Goal: Information Seeking & Learning: Learn about a topic

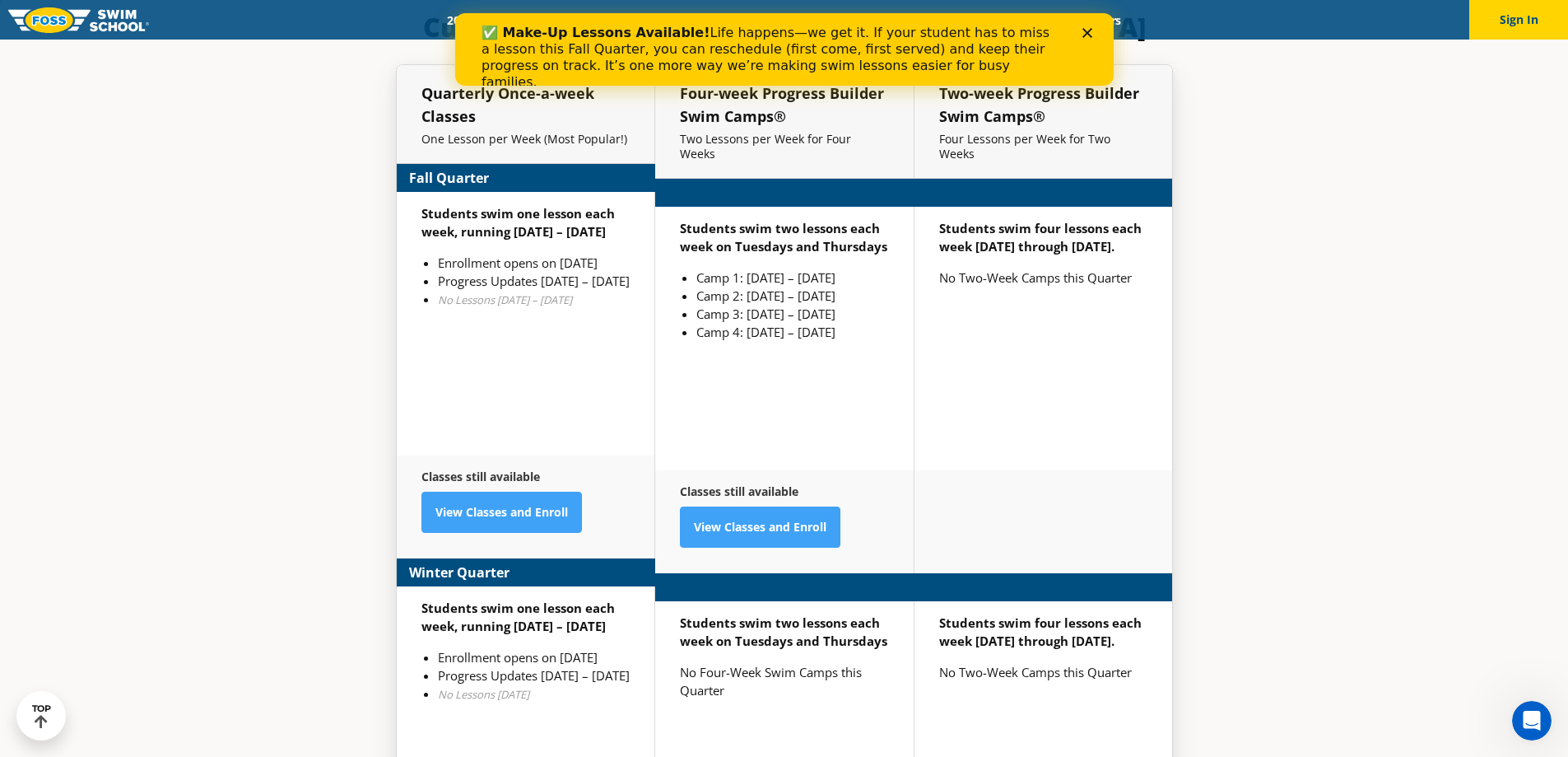
scroll to position [4060, 0]
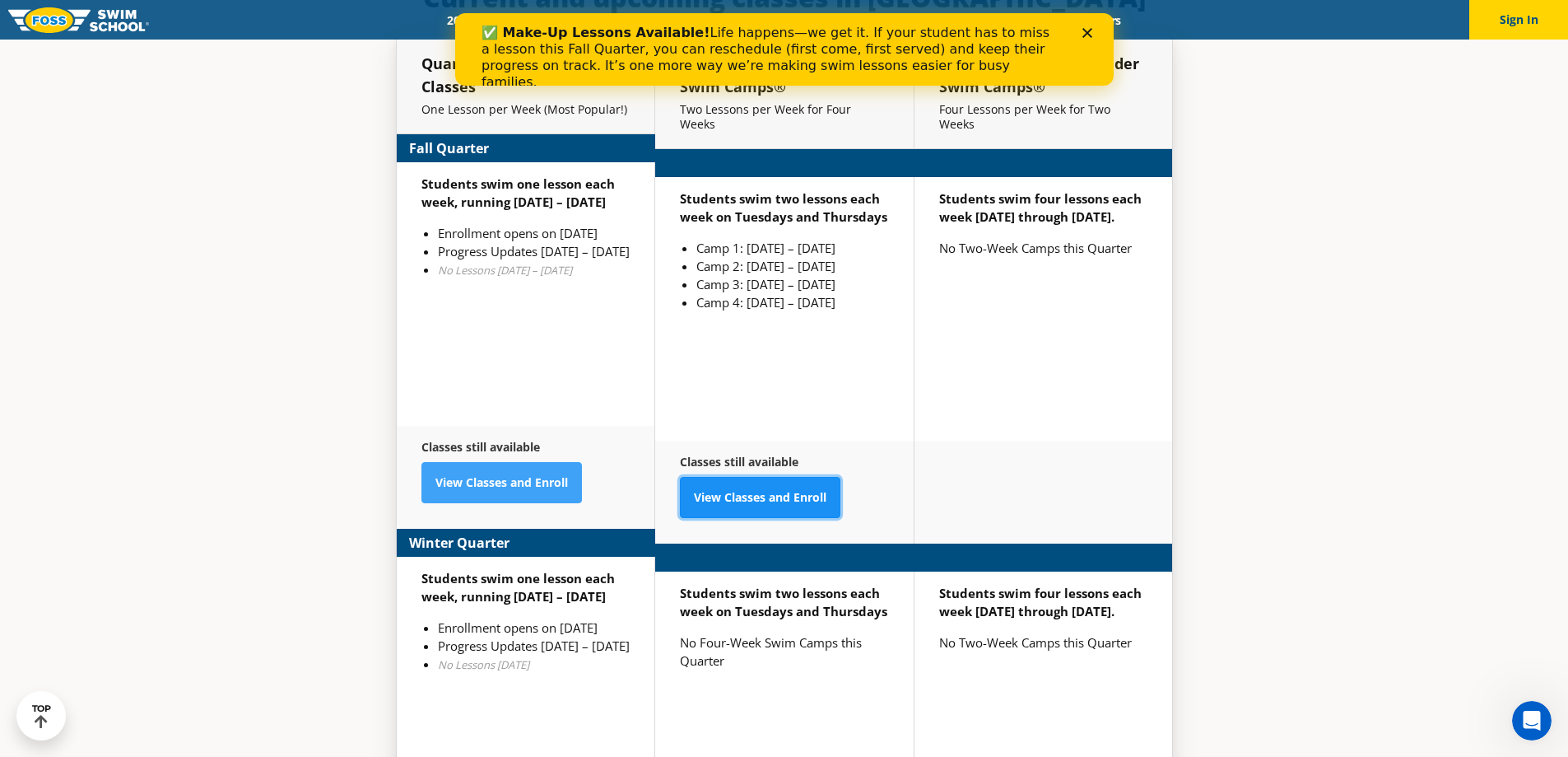
click at [810, 477] on link "View Classes and Enroll" at bounding box center [761, 497] width 161 height 41
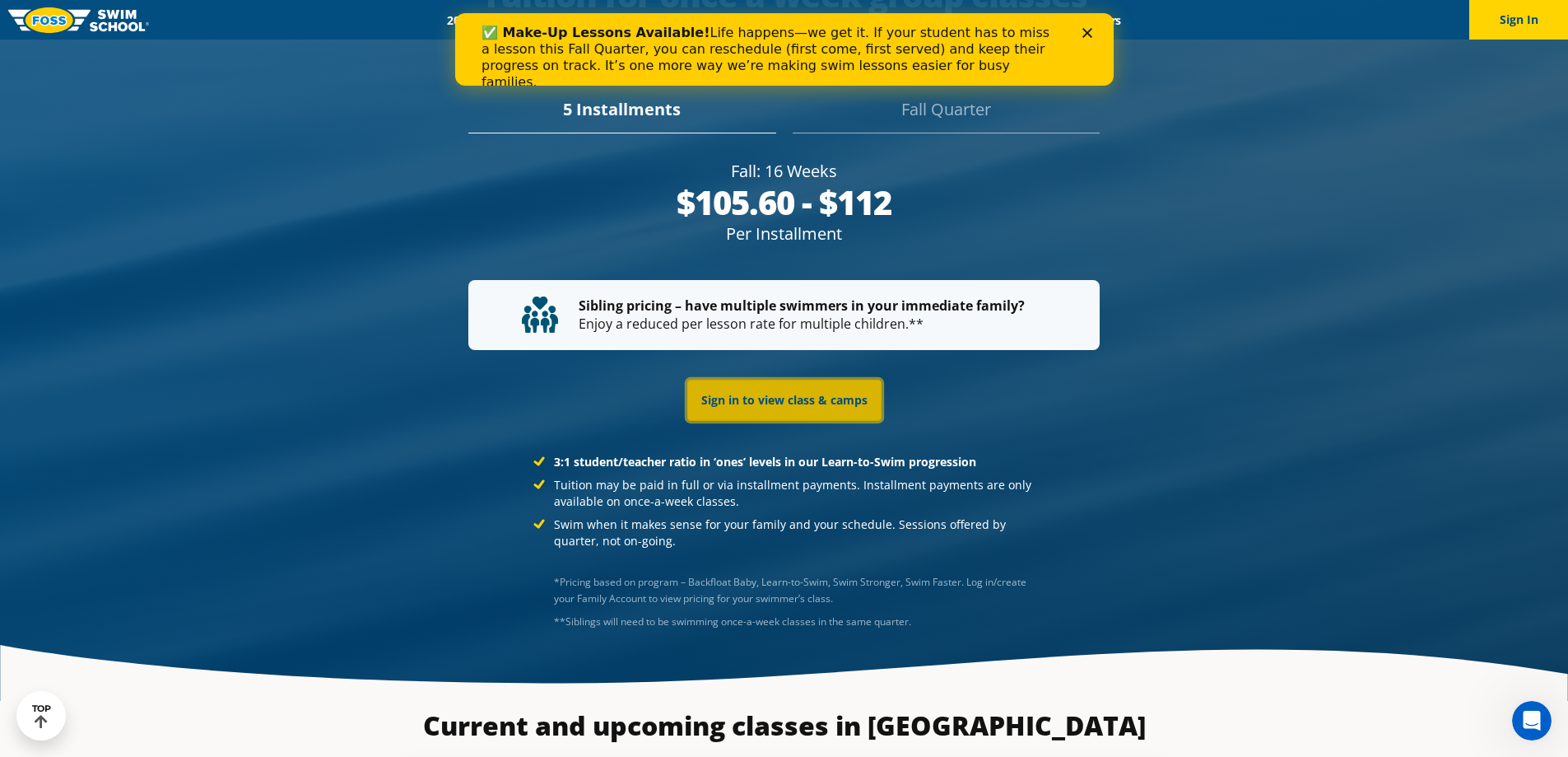
click at [818, 379] on link "Sign in to view class & camps" at bounding box center [784, 399] width 195 height 41
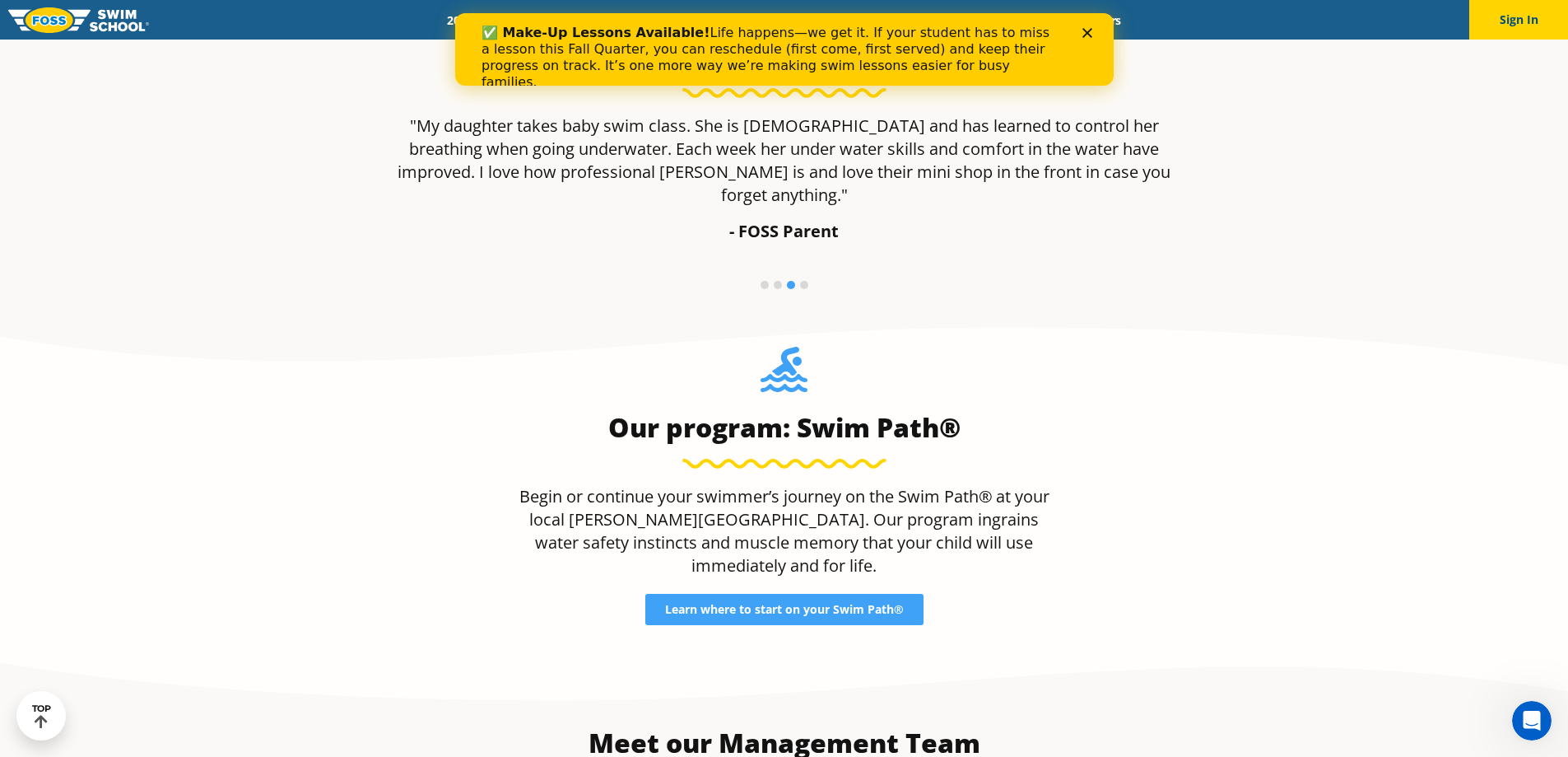
scroll to position [1439, 0]
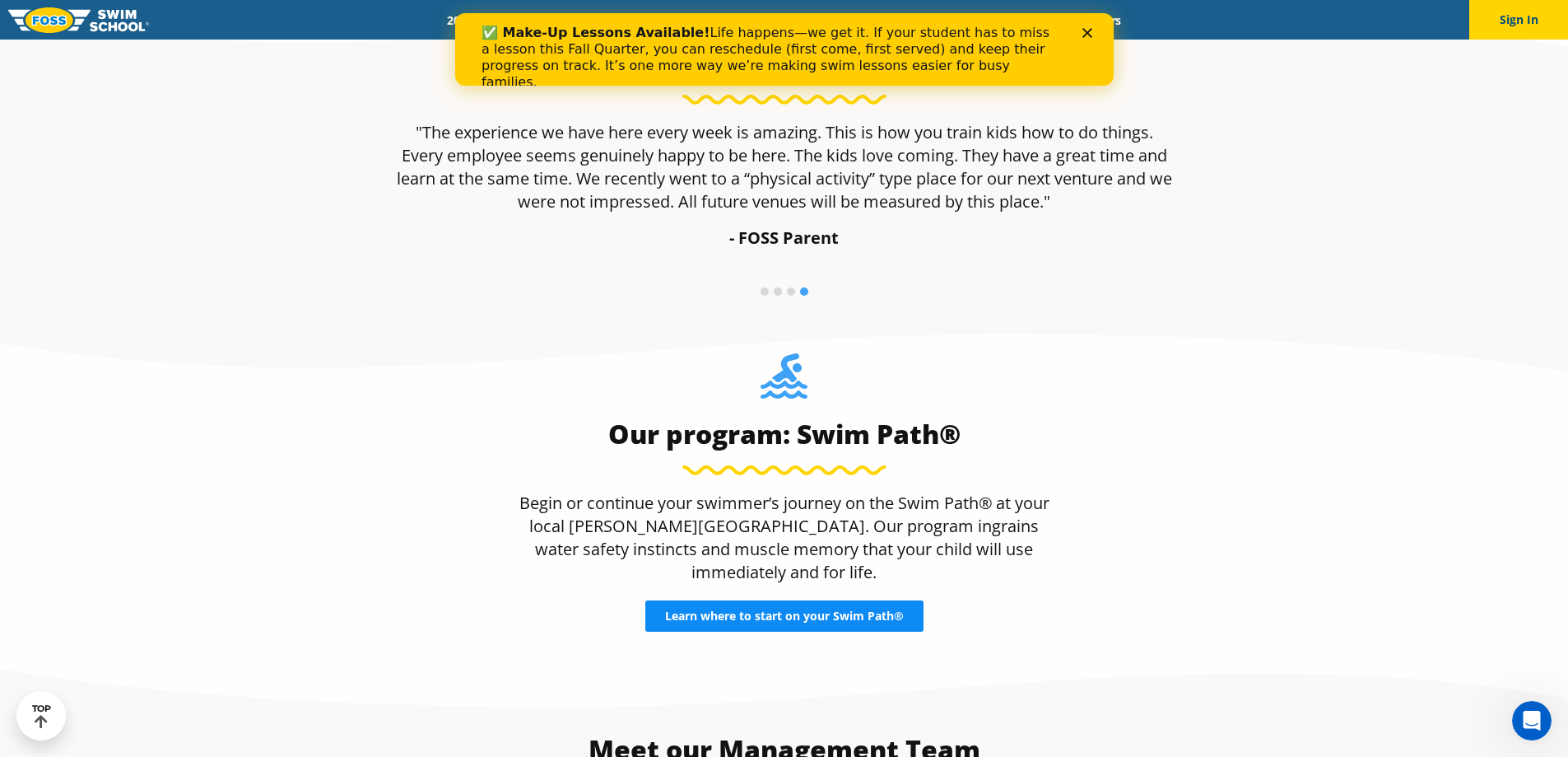
click at [860, 610] on span "Learn where to start on your Swim Path®" at bounding box center [784, 616] width 238 height 12
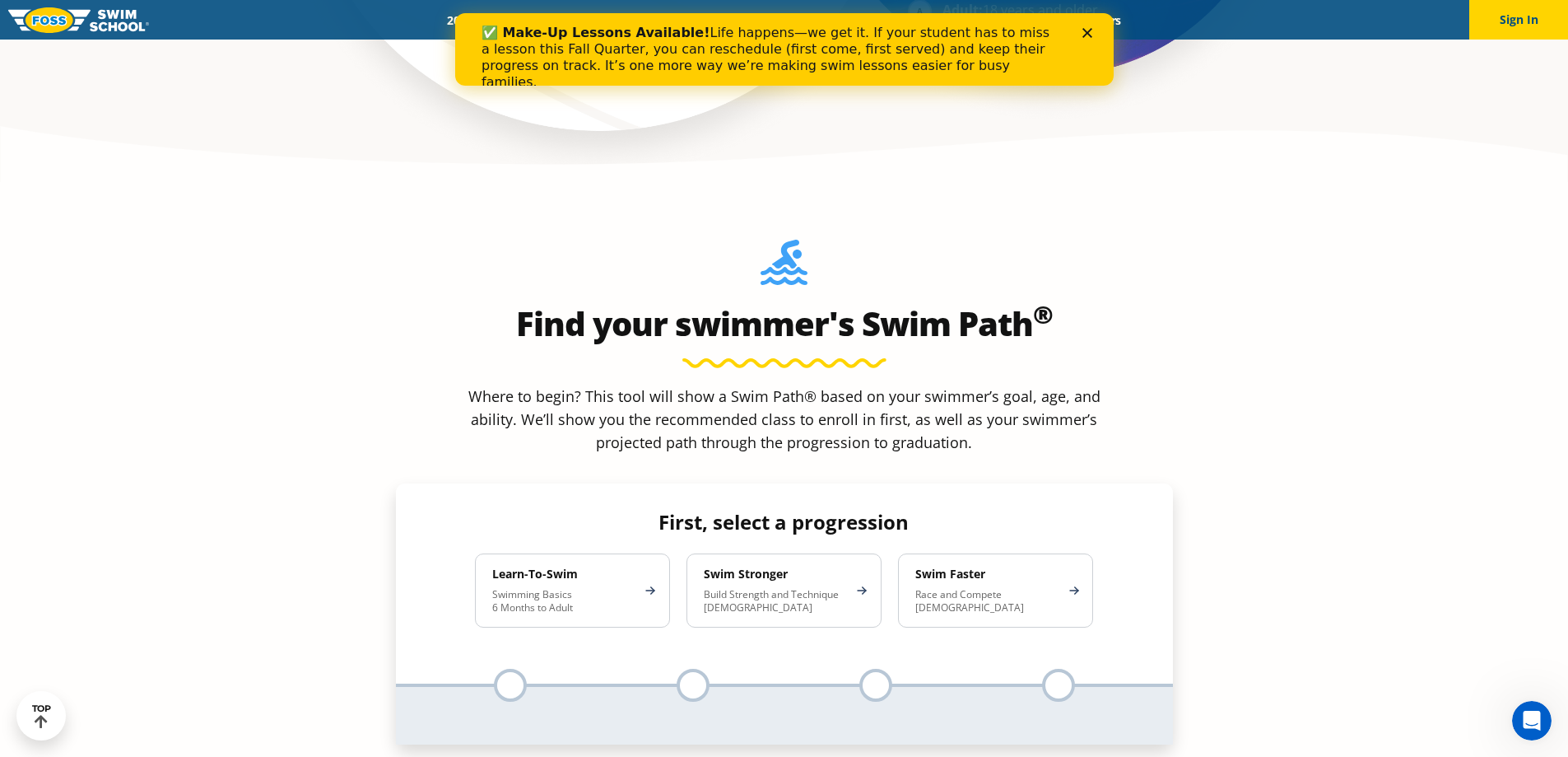
scroll to position [1317, 0]
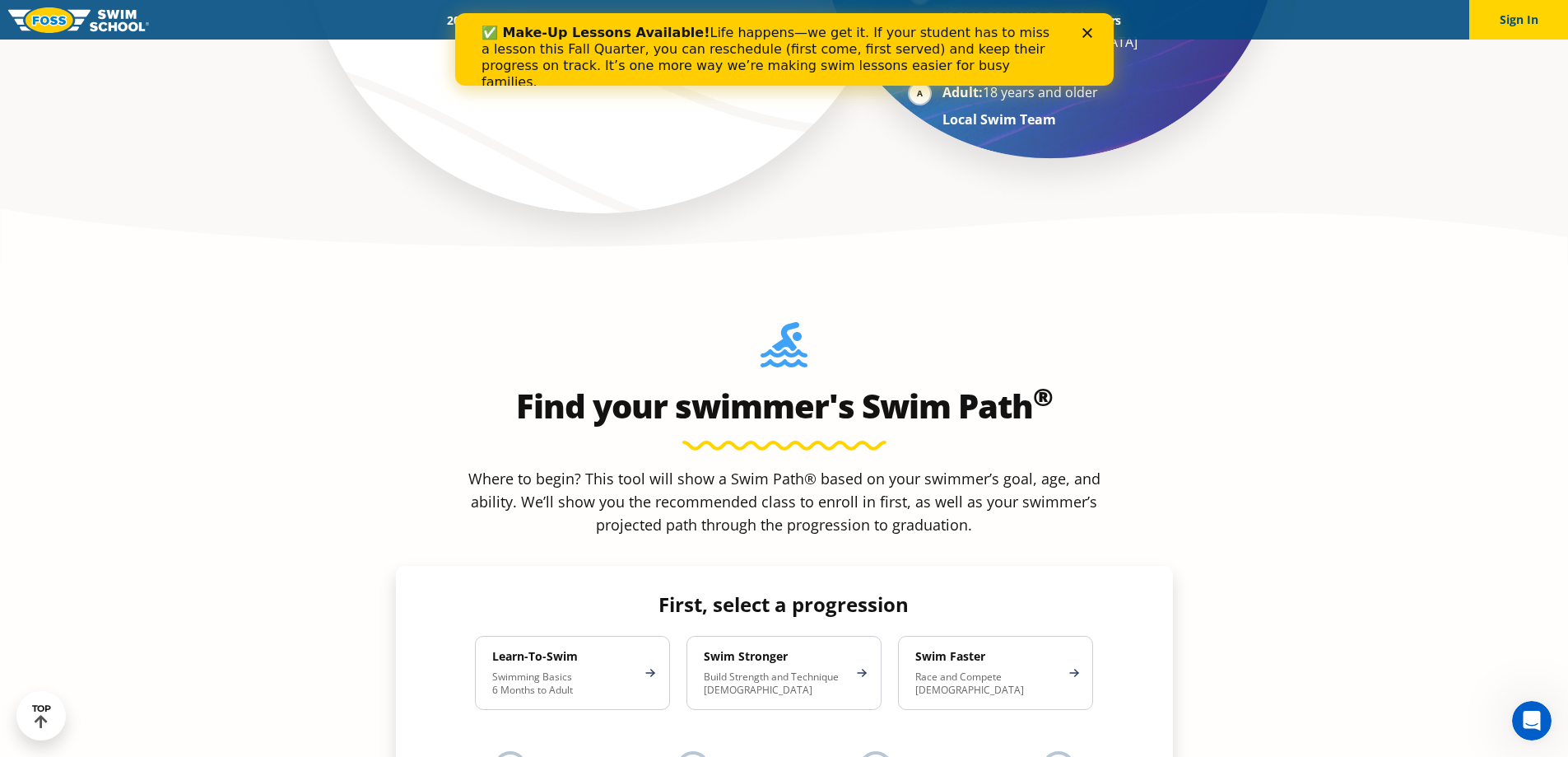
click at [852, 636] on div "Swim Stronger Build Strength and Technique 5-13 Years Old" at bounding box center [784, 673] width 195 height 75
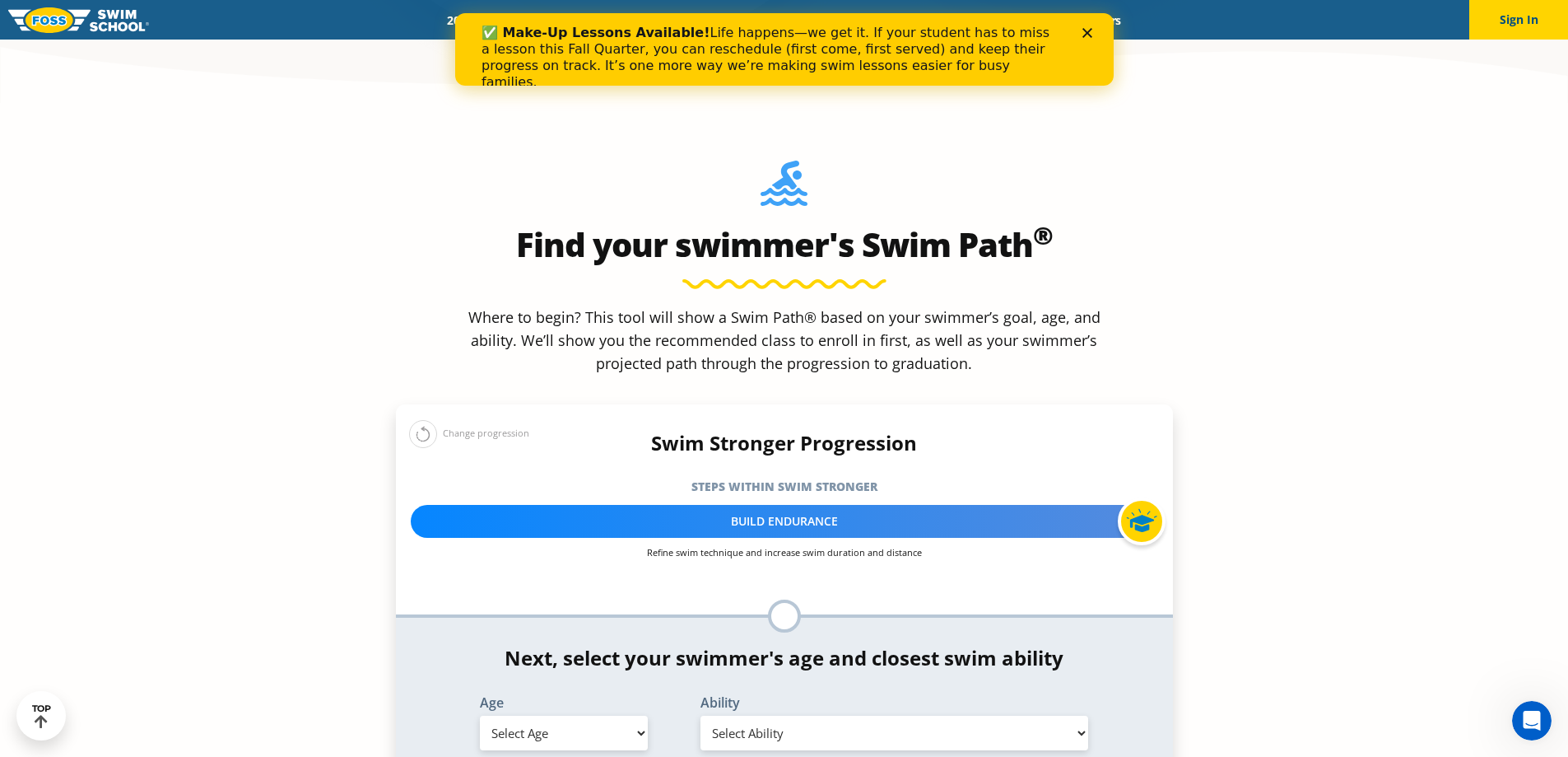
scroll to position [1646, 0]
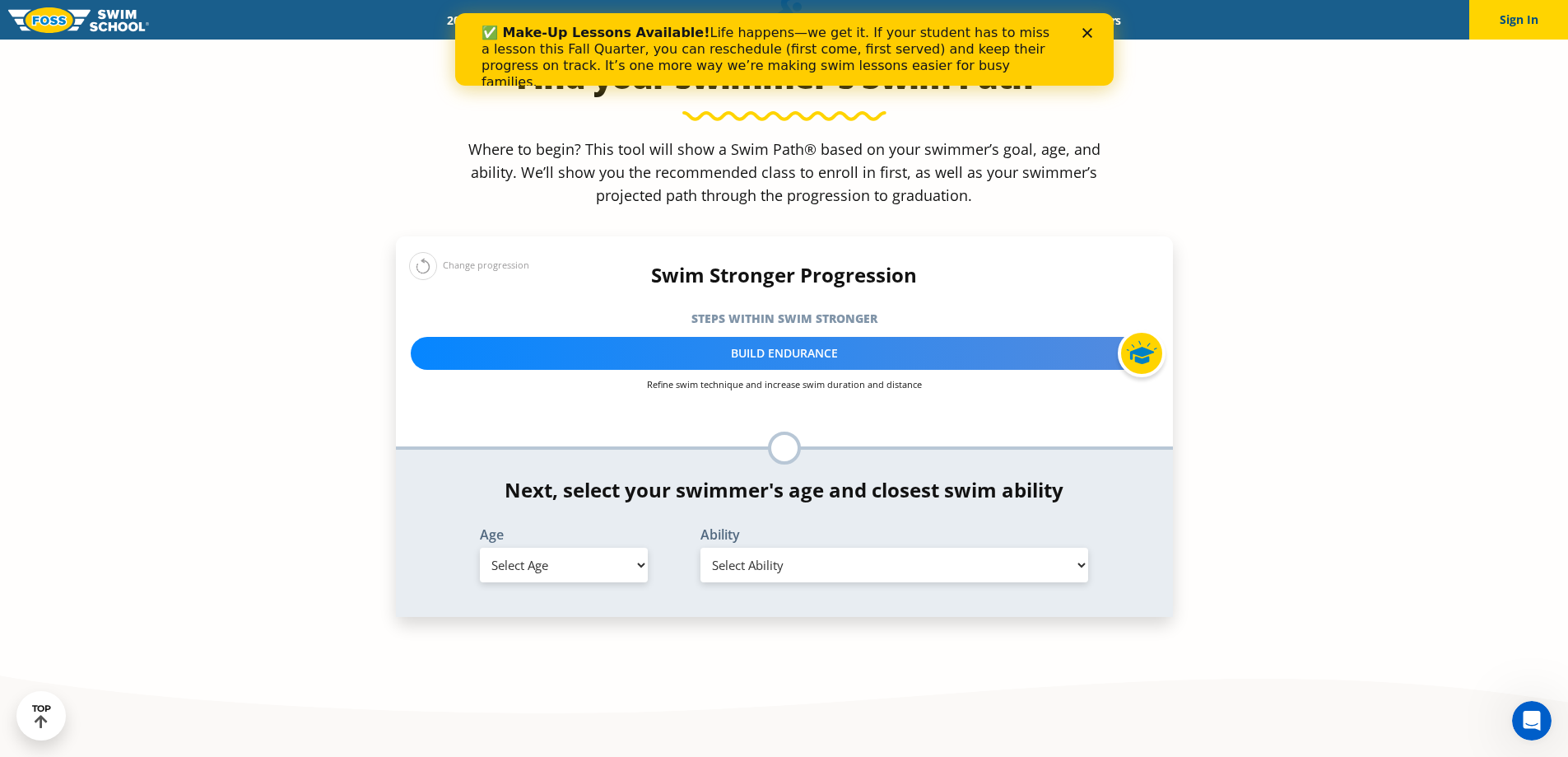
click at [641, 547] on select "Select Age 6 months - 1 year 1 year 2 years 3 years 4 years 5 years 6 years 7 y…" at bounding box center [563, 564] width 168 height 35
select select "11-years-"
click at [480, 547] on select "Select Age 6 months - 1 year 1 year 2 years 3 years 4 years 5 years 6 years 7 y…" at bounding box center [563, 564] width 168 height 35
click at [828, 547] on select "Select Ability First in-water experience When in the water, reliant on a life j…" at bounding box center [894, 564] width 388 height 35
select select "11-years--know-turns-and-finishes-200-yard-medley-of-all-strokes-and-300-yard-f…"
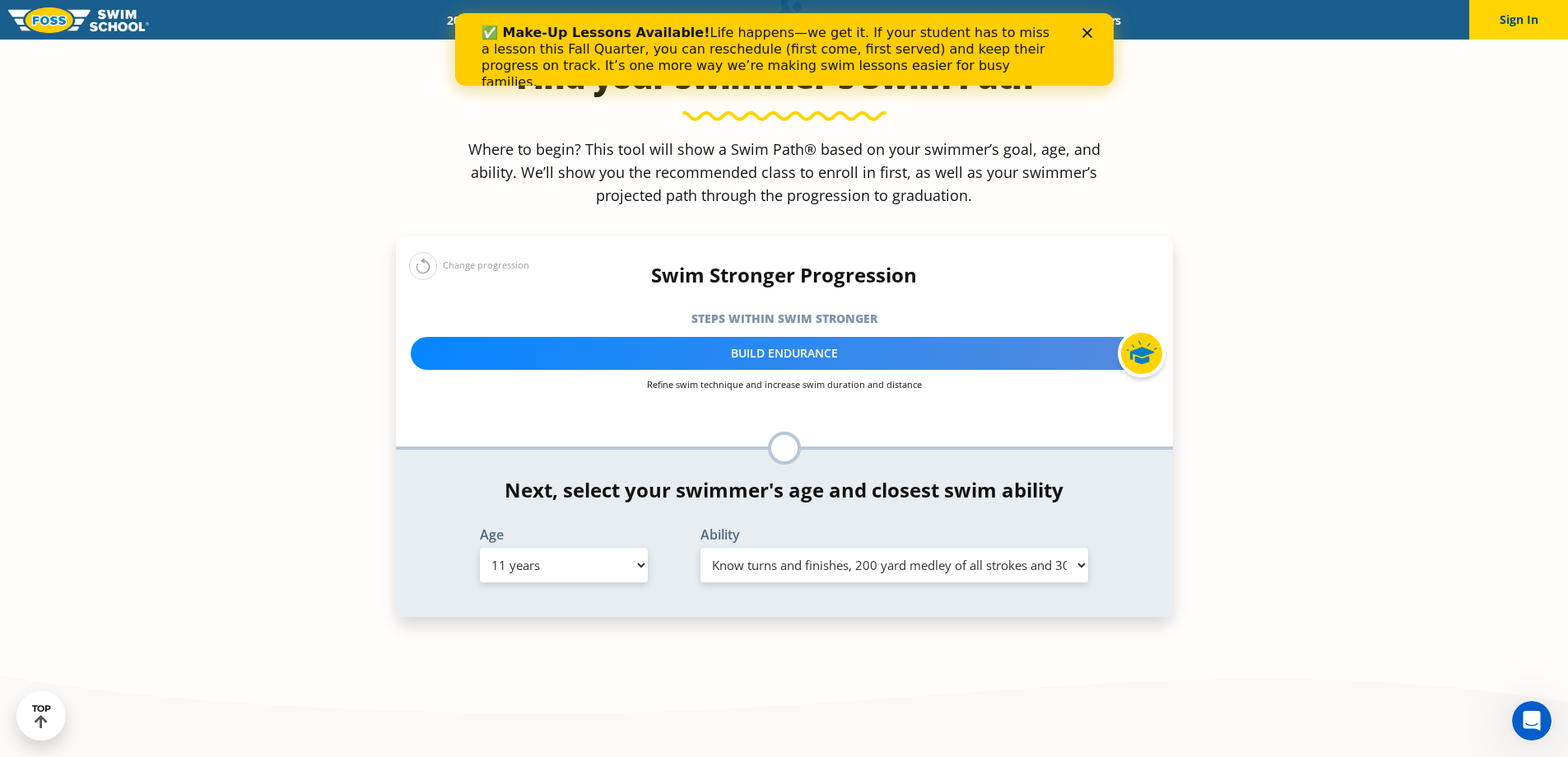
click at [700, 547] on select "Select Ability First in-water experience When in the water, reliant on a life j…" at bounding box center [894, 564] width 388 height 35
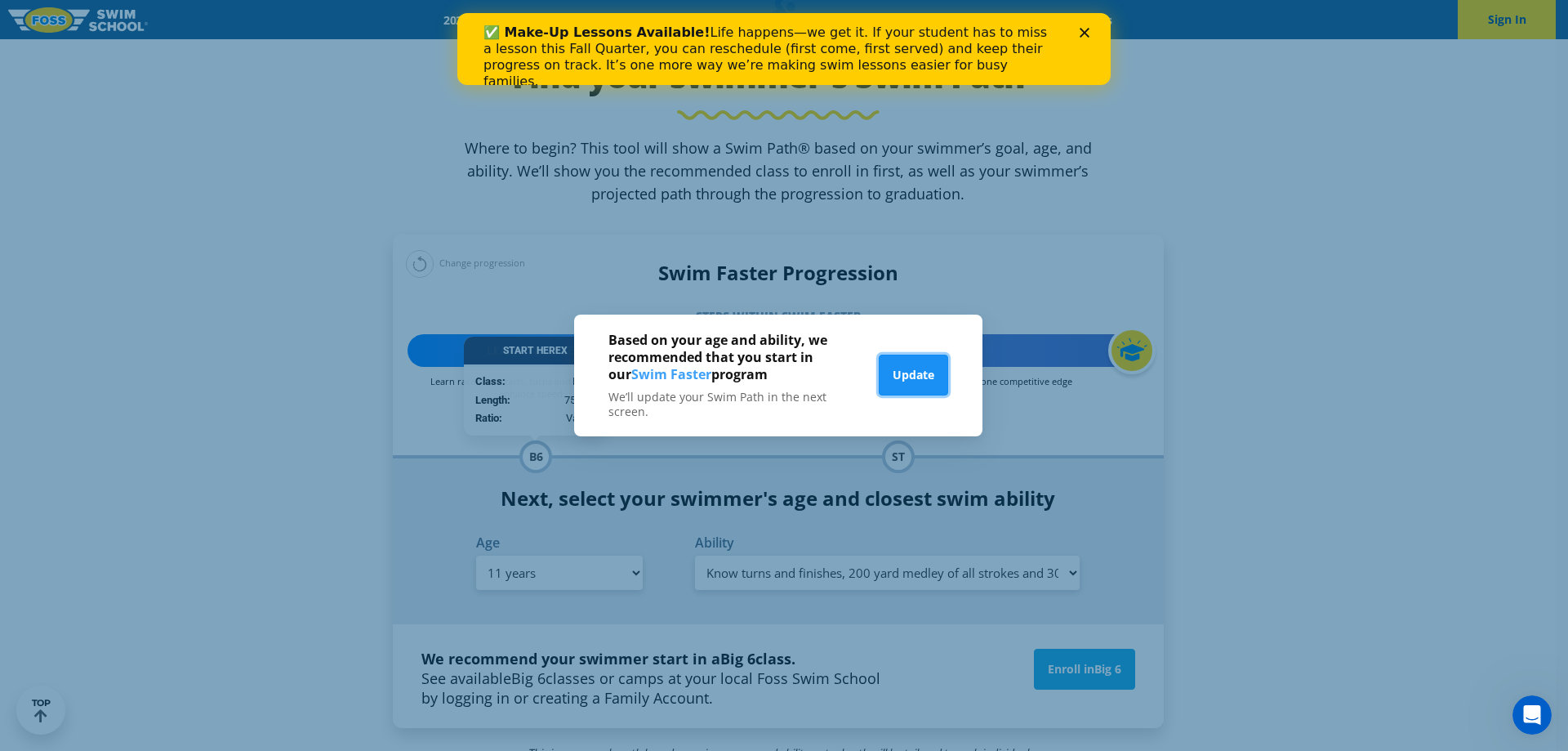
click at [907, 383] on button "Update" at bounding box center [914, 375] width 69 height 40
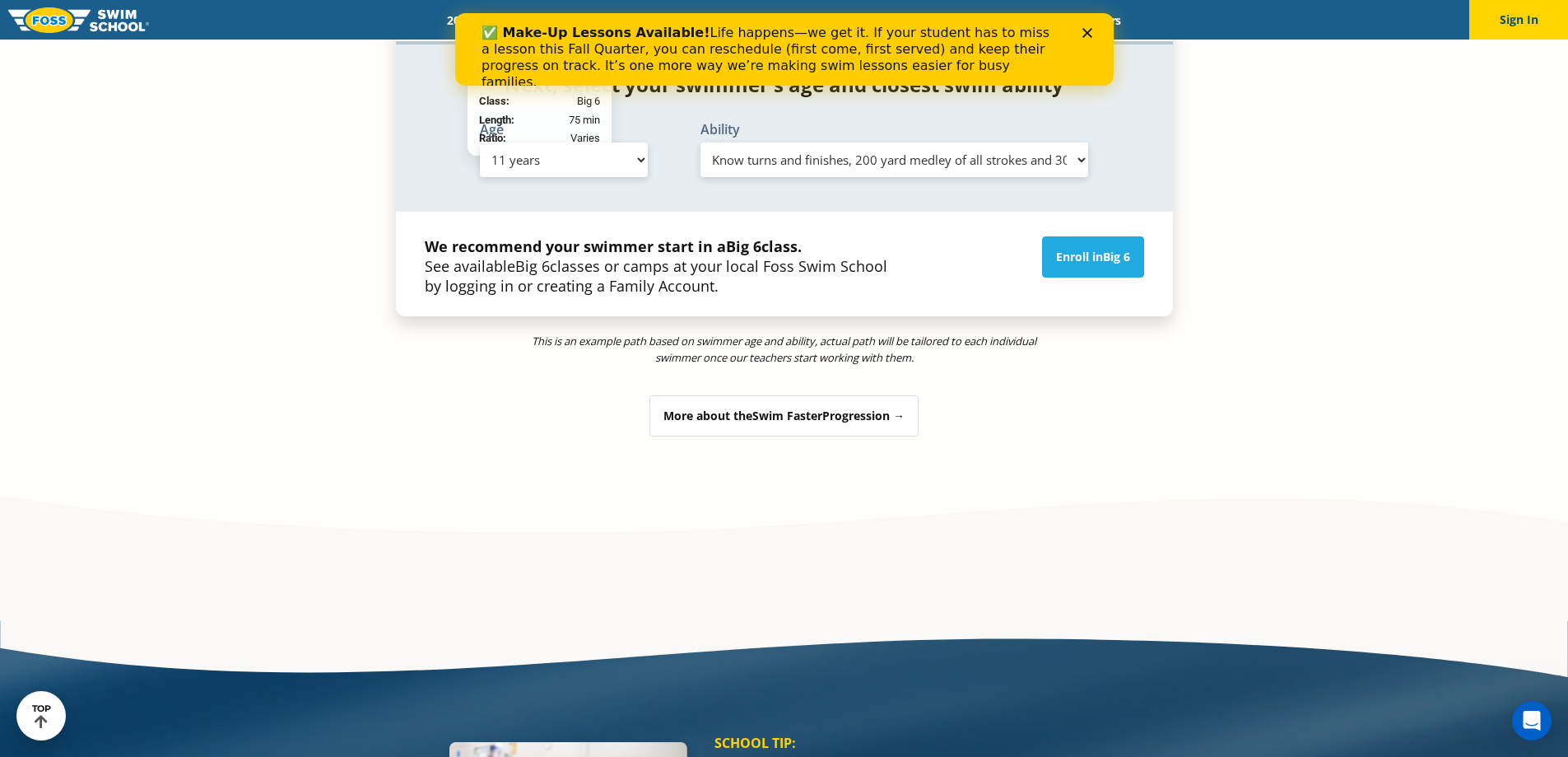
scroll to position [1976, 0]
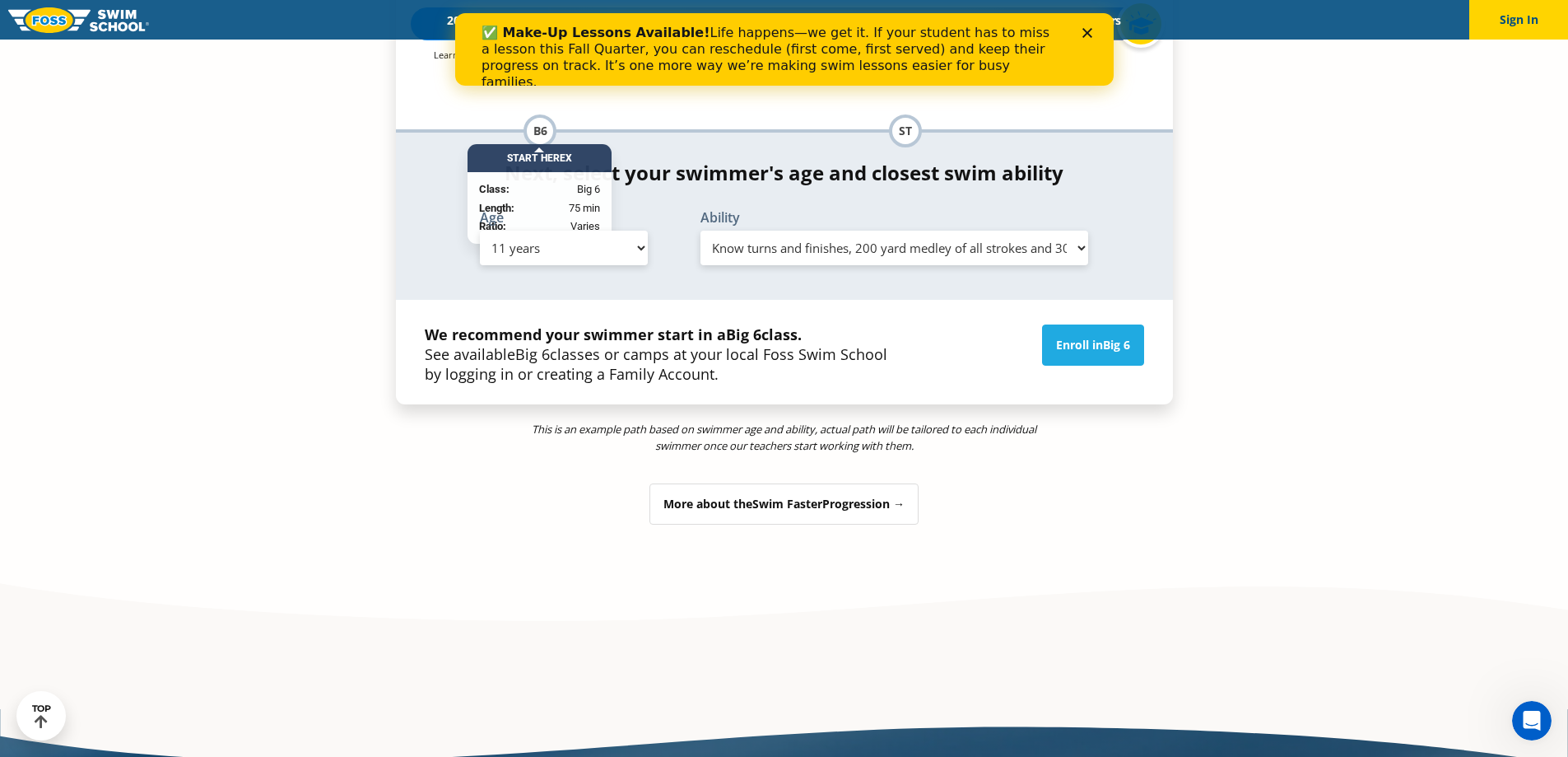
click at [880, 483] on div "More about the Swim Faster Progression →" at bounding box center [784, 503] width 269 height 41
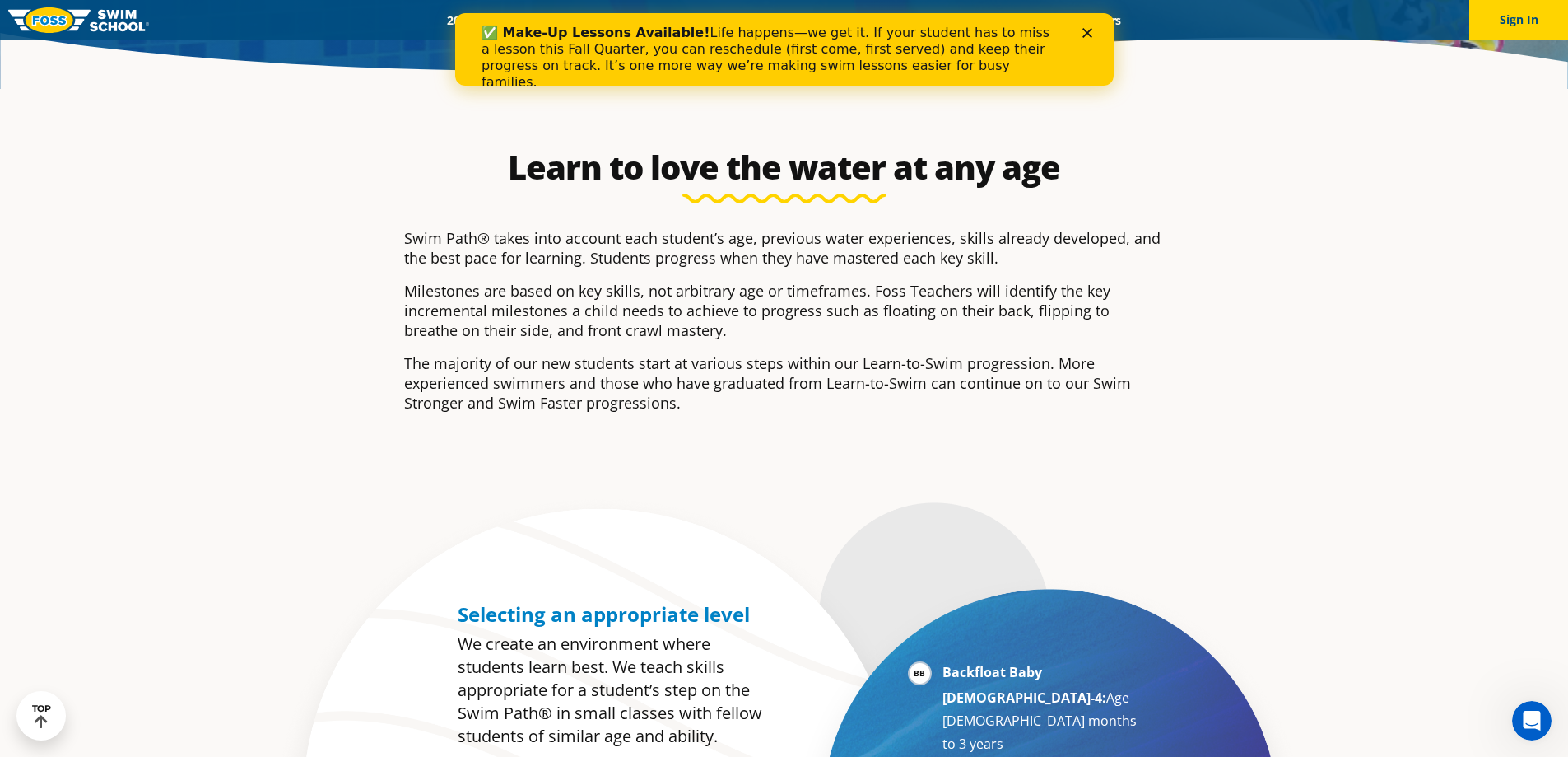
scroll to position [0, 0]
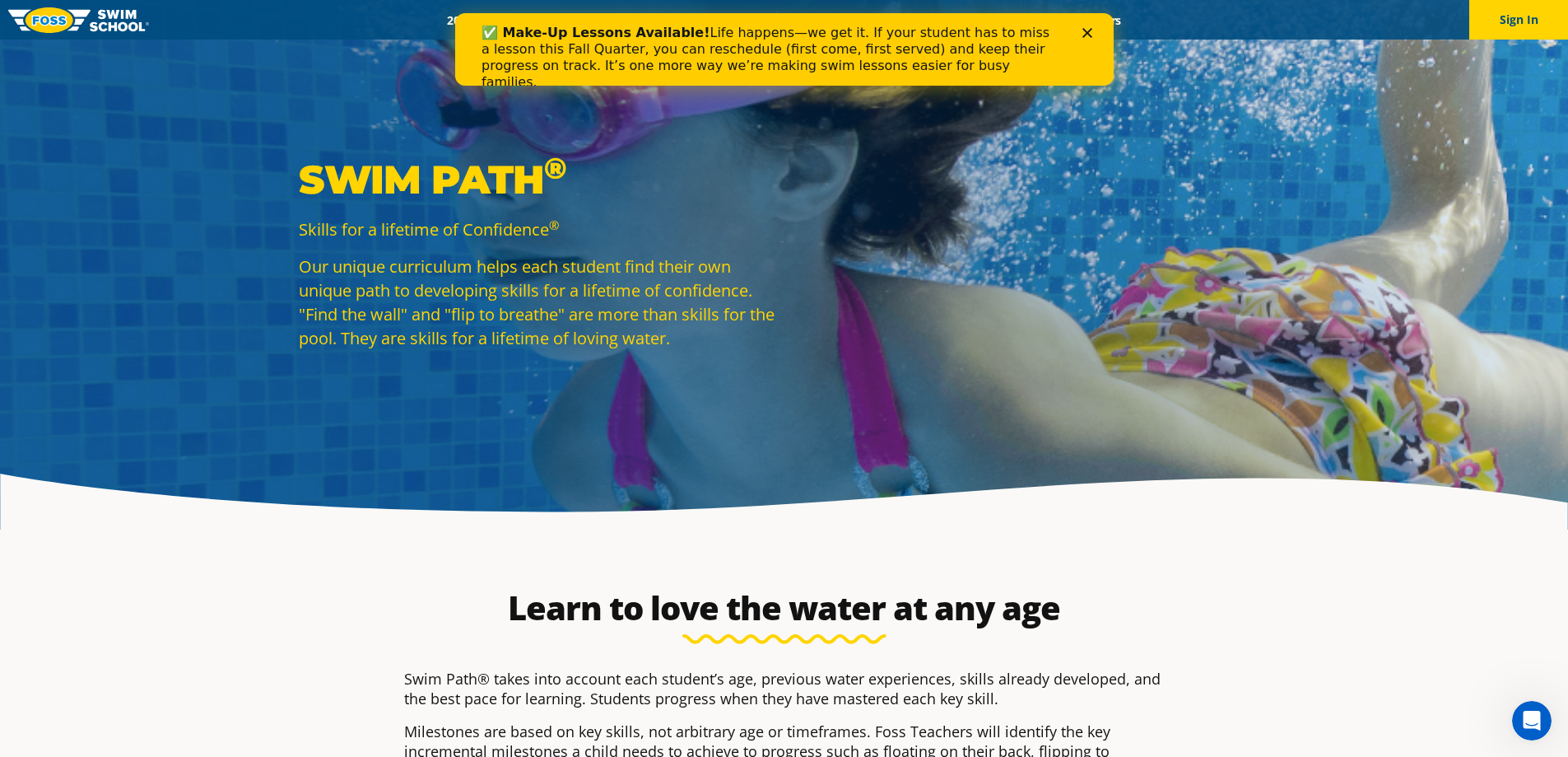
click at [1092, 34] on div "Close" at bounding box center [1089, 33] width 17 height 10
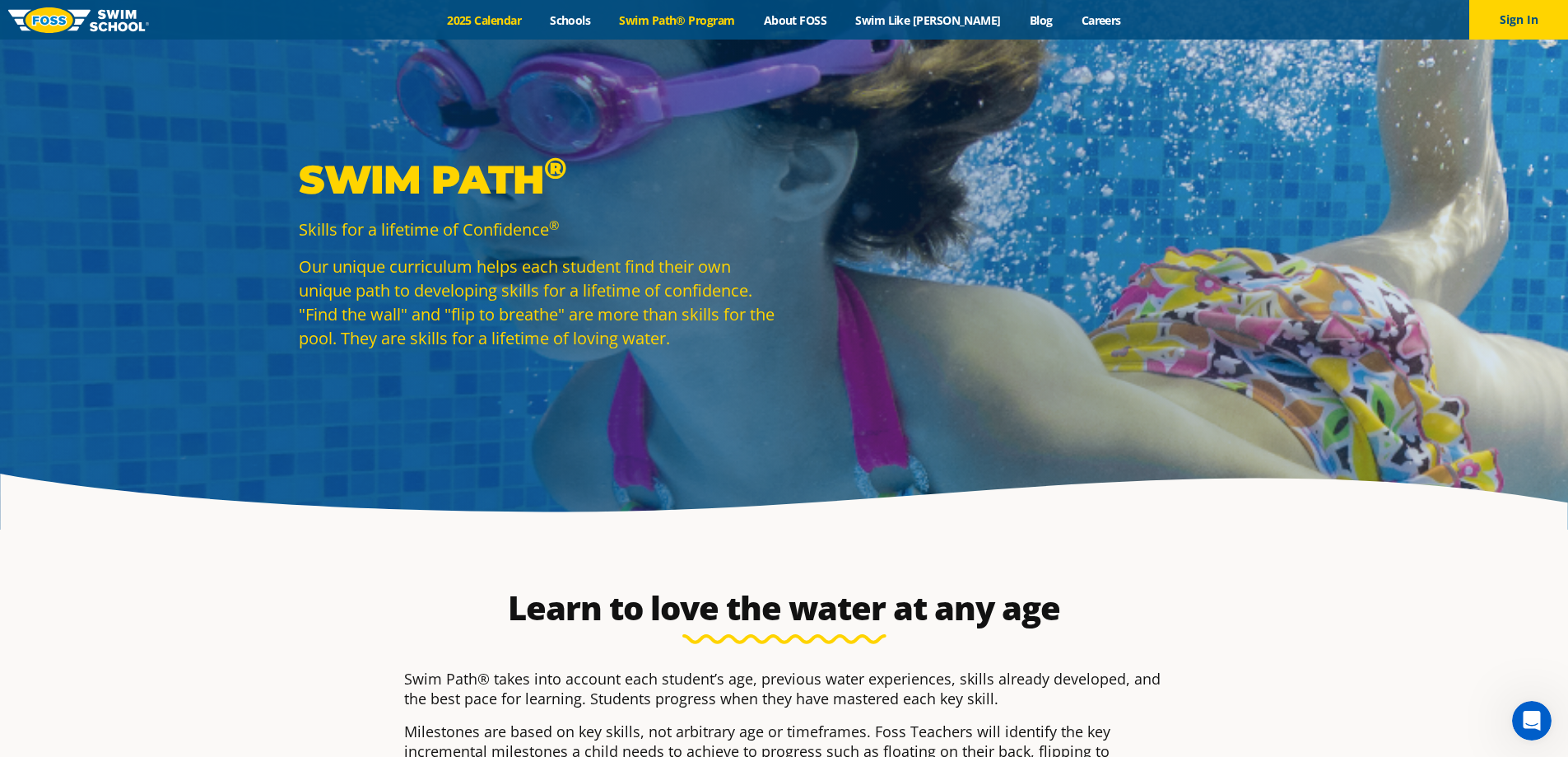
click at [515, 21] on link "2025 Calendar" at bounding box center [485, 20] width 103 height 16
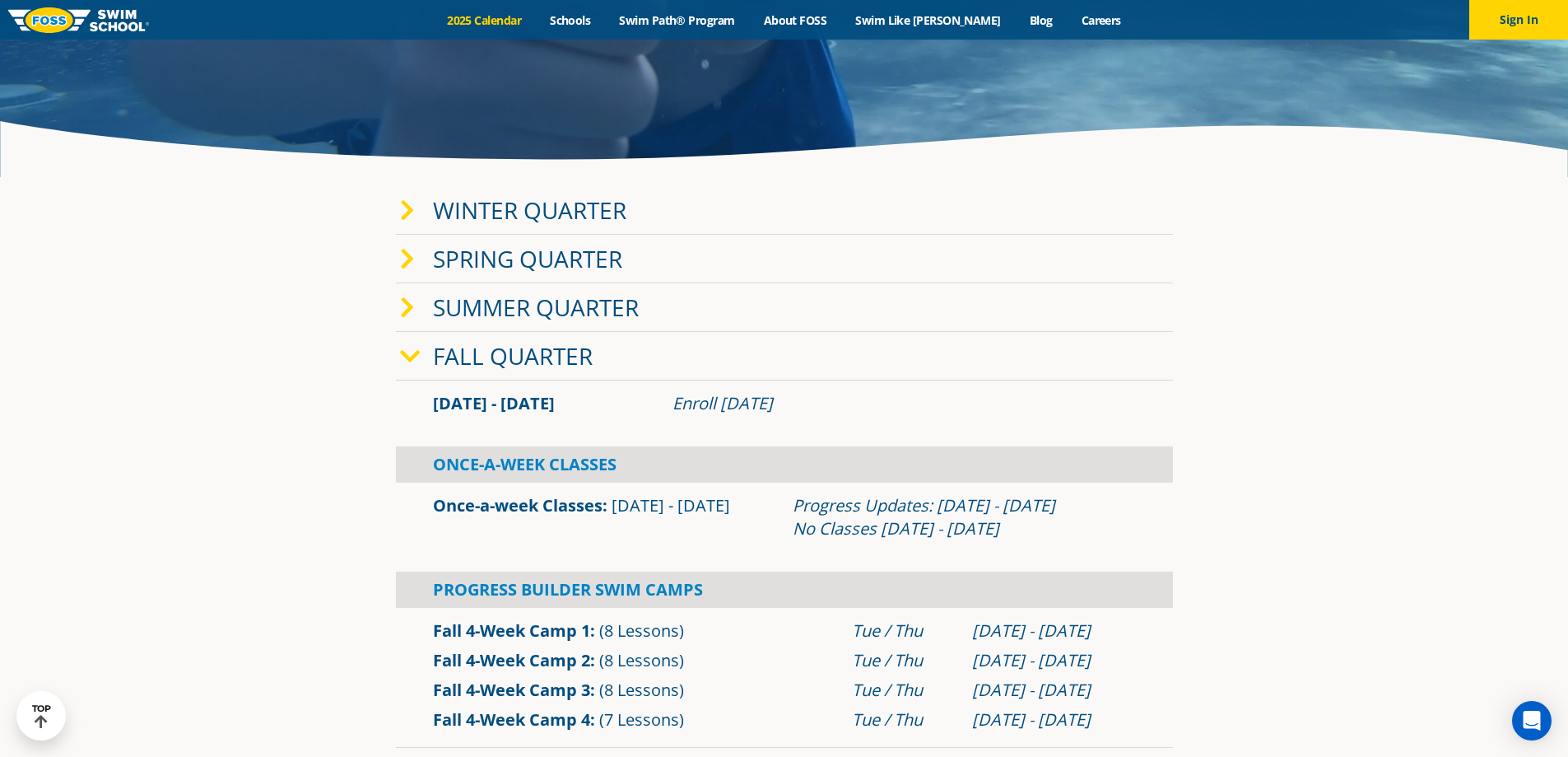
scroll to position [329, 0]
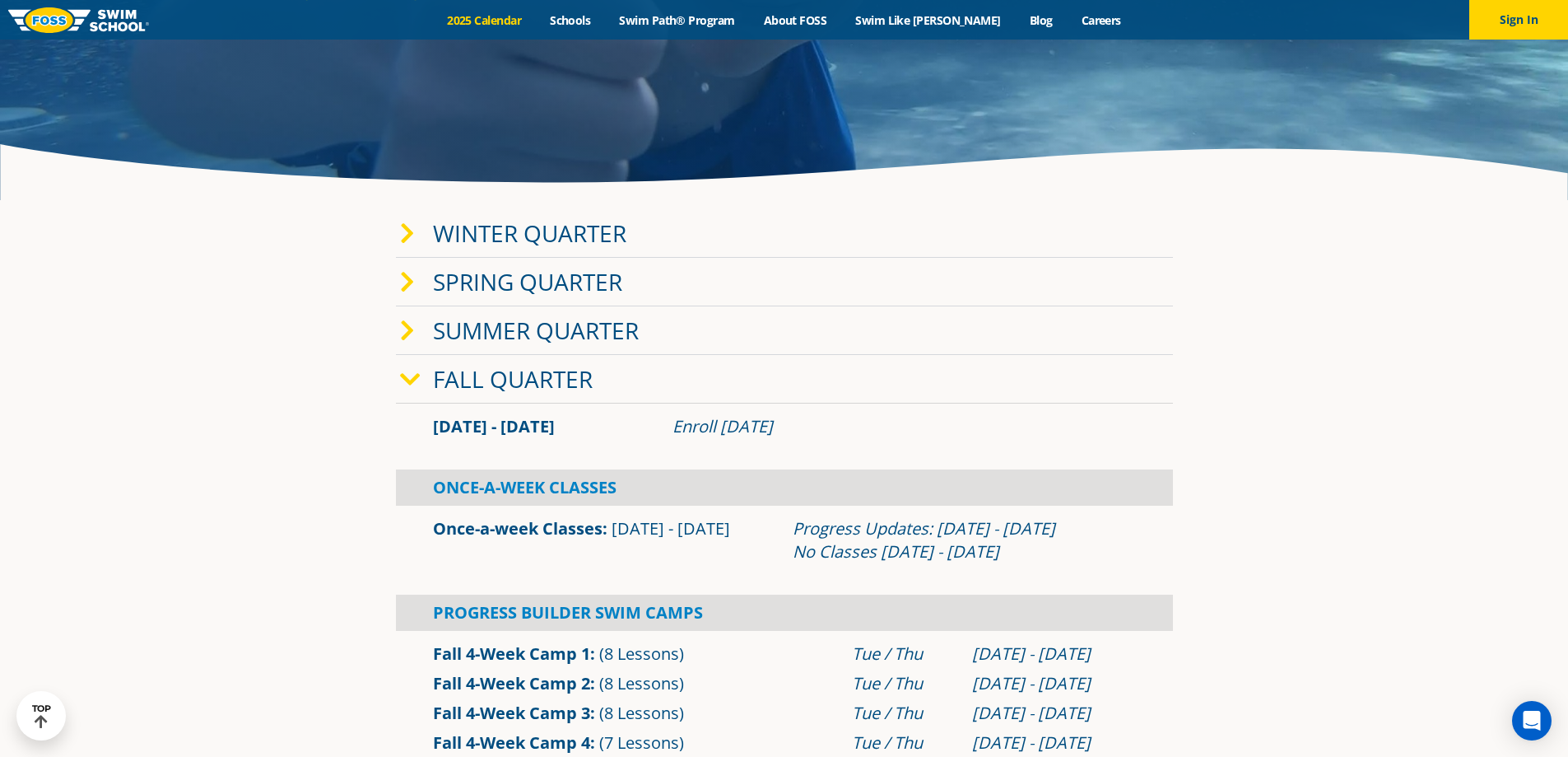
click at [465, 377] on link "Fall Quarter" at bounding box center [512, 378] width 160 height 31
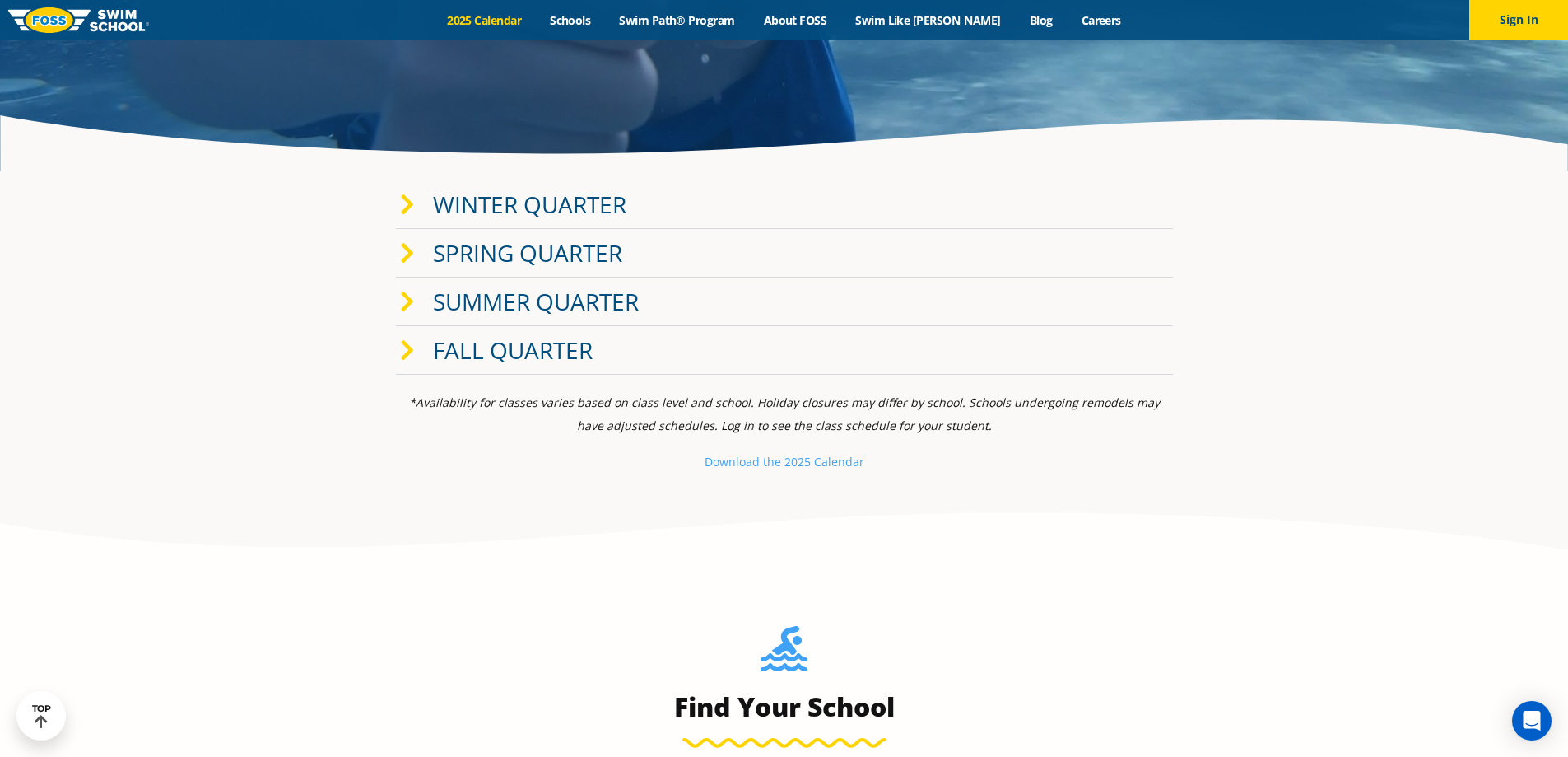
scroll to position [82, 0]
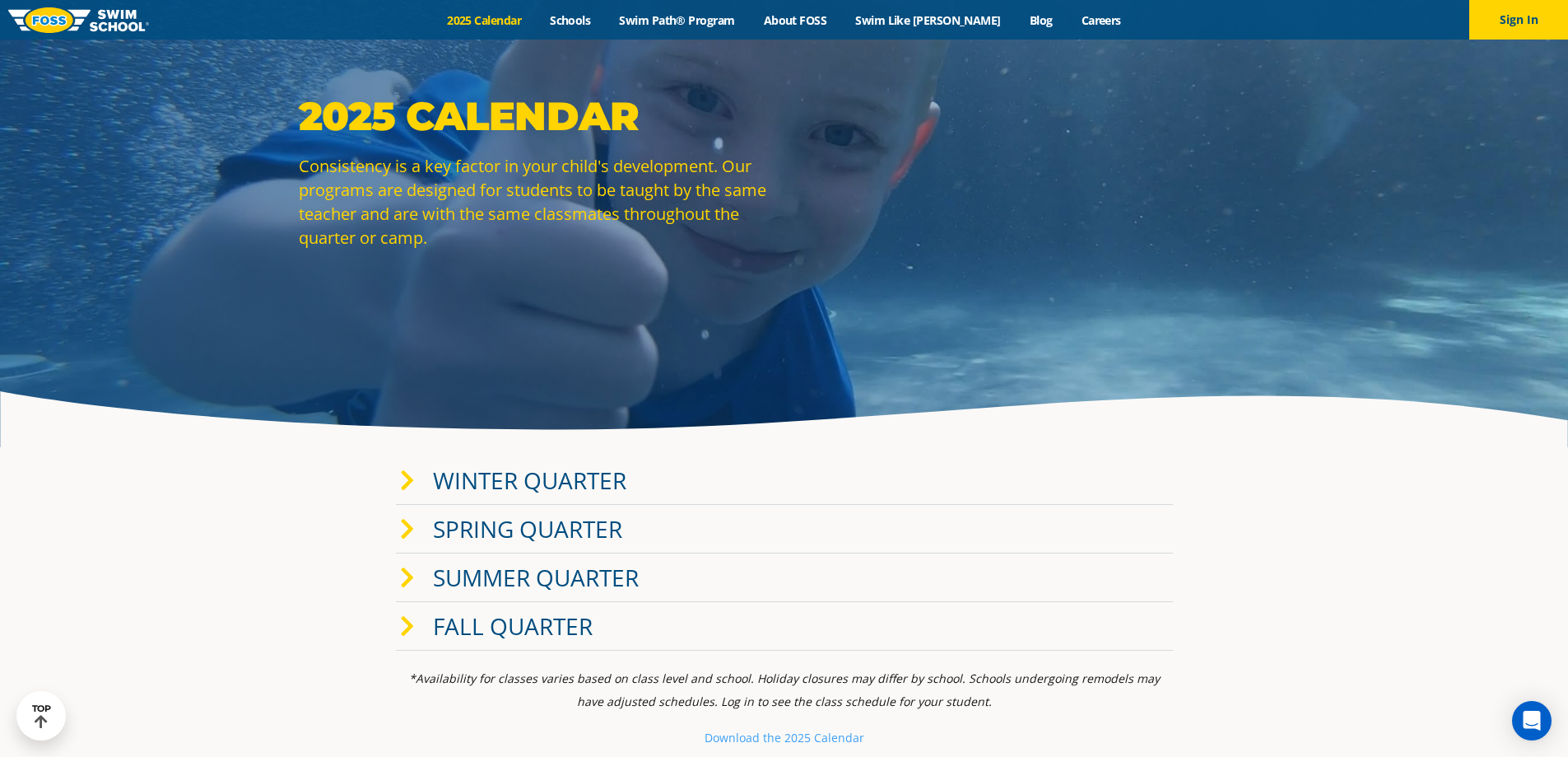
click at [557, 637] on link "Fall Quarter" at bounding box center [512, 625] width 160 height 31
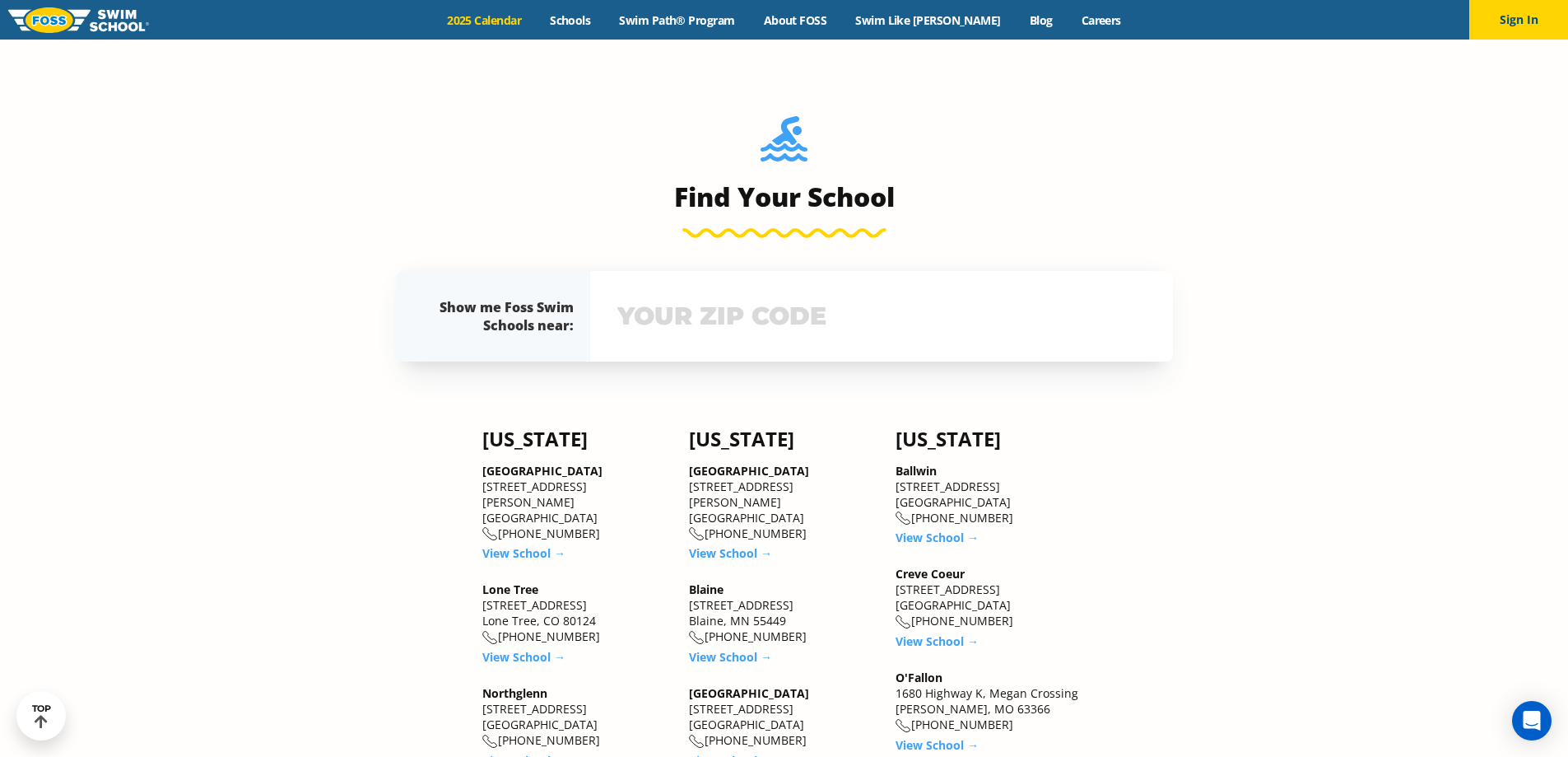
scroll to position [0, 0]
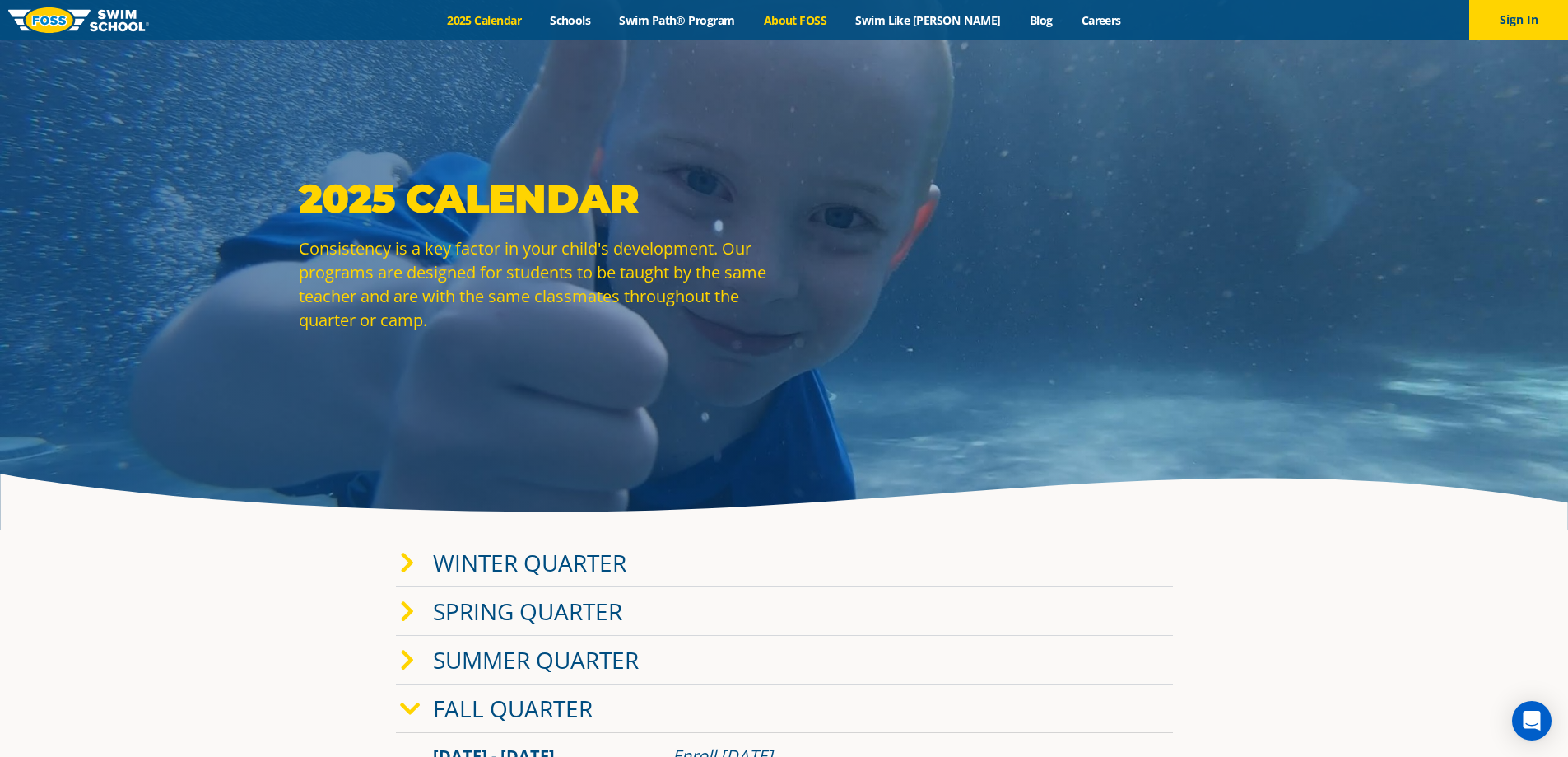
click at [838, 19] on link "About FOSS" at bounding box center [794, 20] width 92 height 16
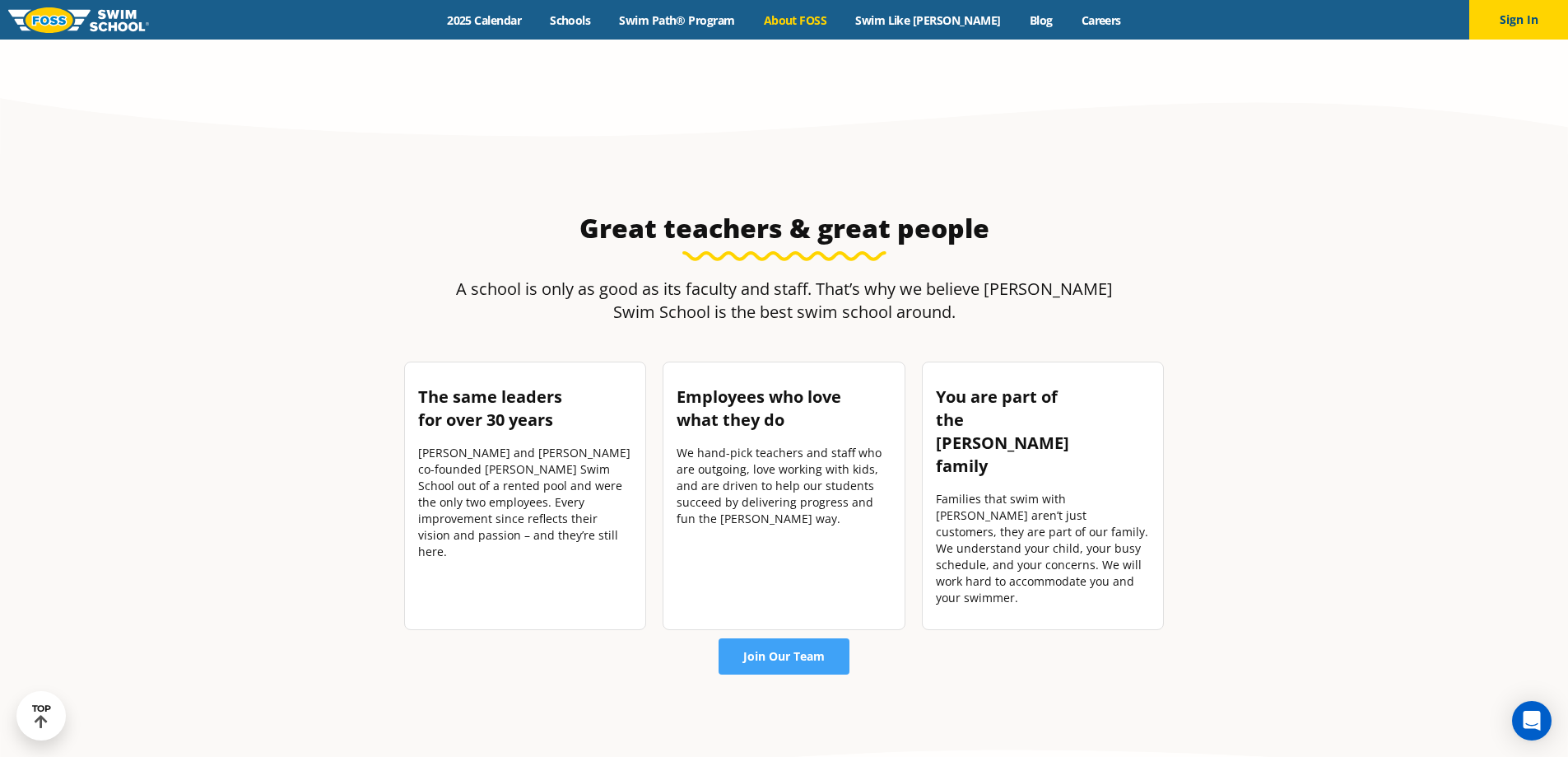
scroll to position [1258, 0]
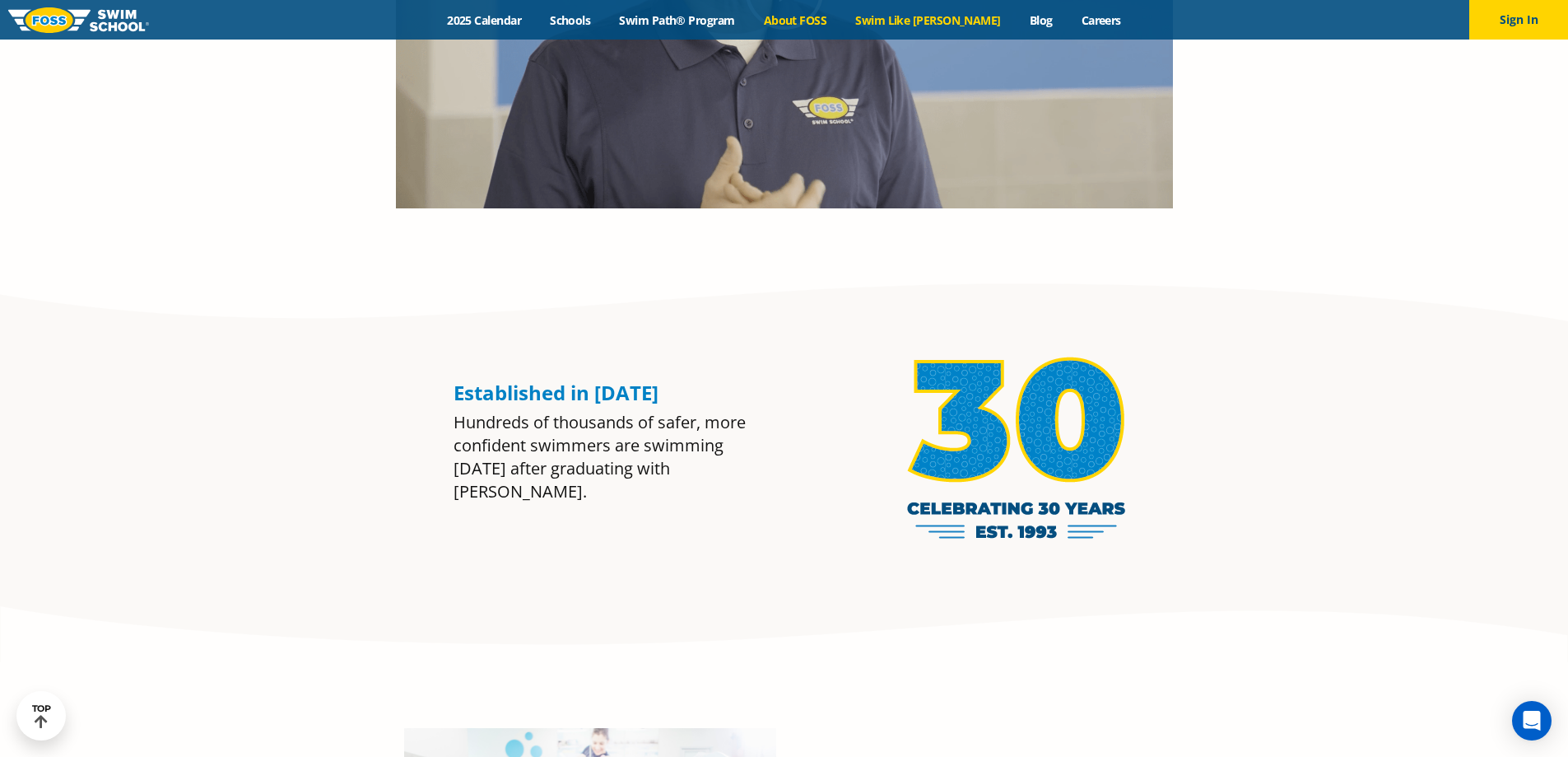
click at [914, 27] on link "Swim Like [PERSON_NAME]" at bounding box center [928, 20] width 175 height 16
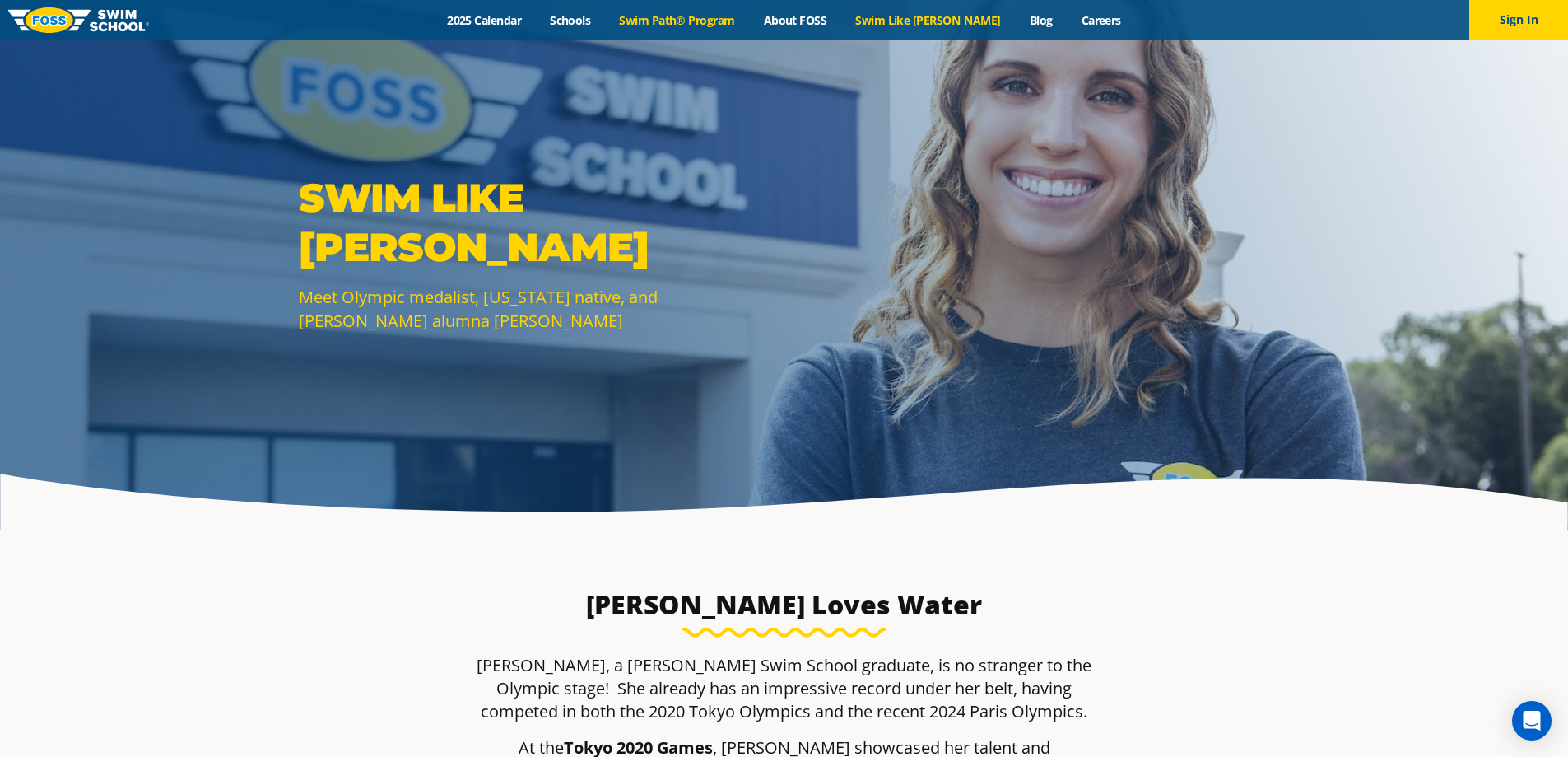
click at [668, 21] on link "Swim Path® Program" at bounding box center [676, 20] width 144 height 16
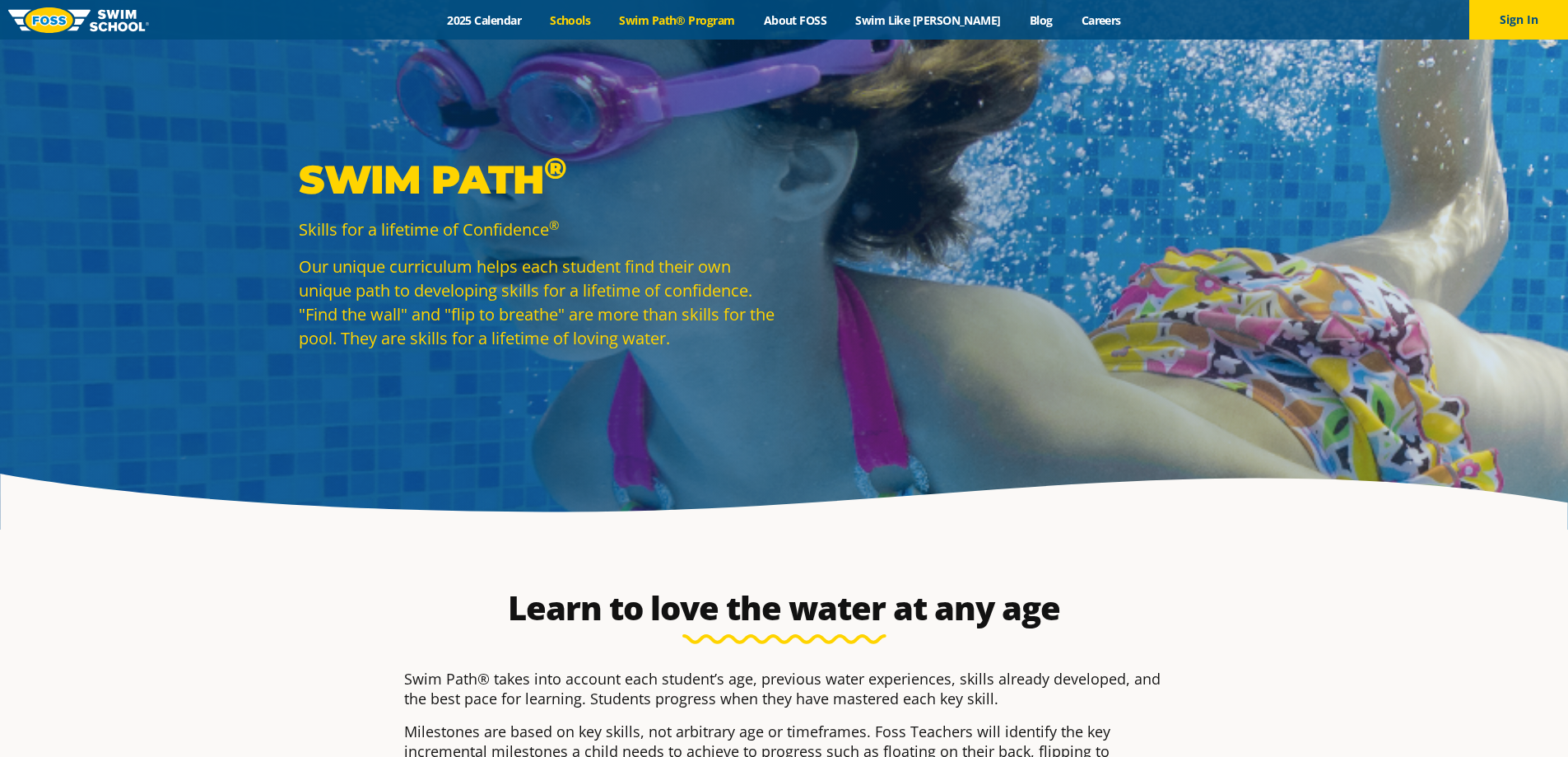
click at [598, 19] on link "Schools" at bounding box center [570, 20] width 70 height 16
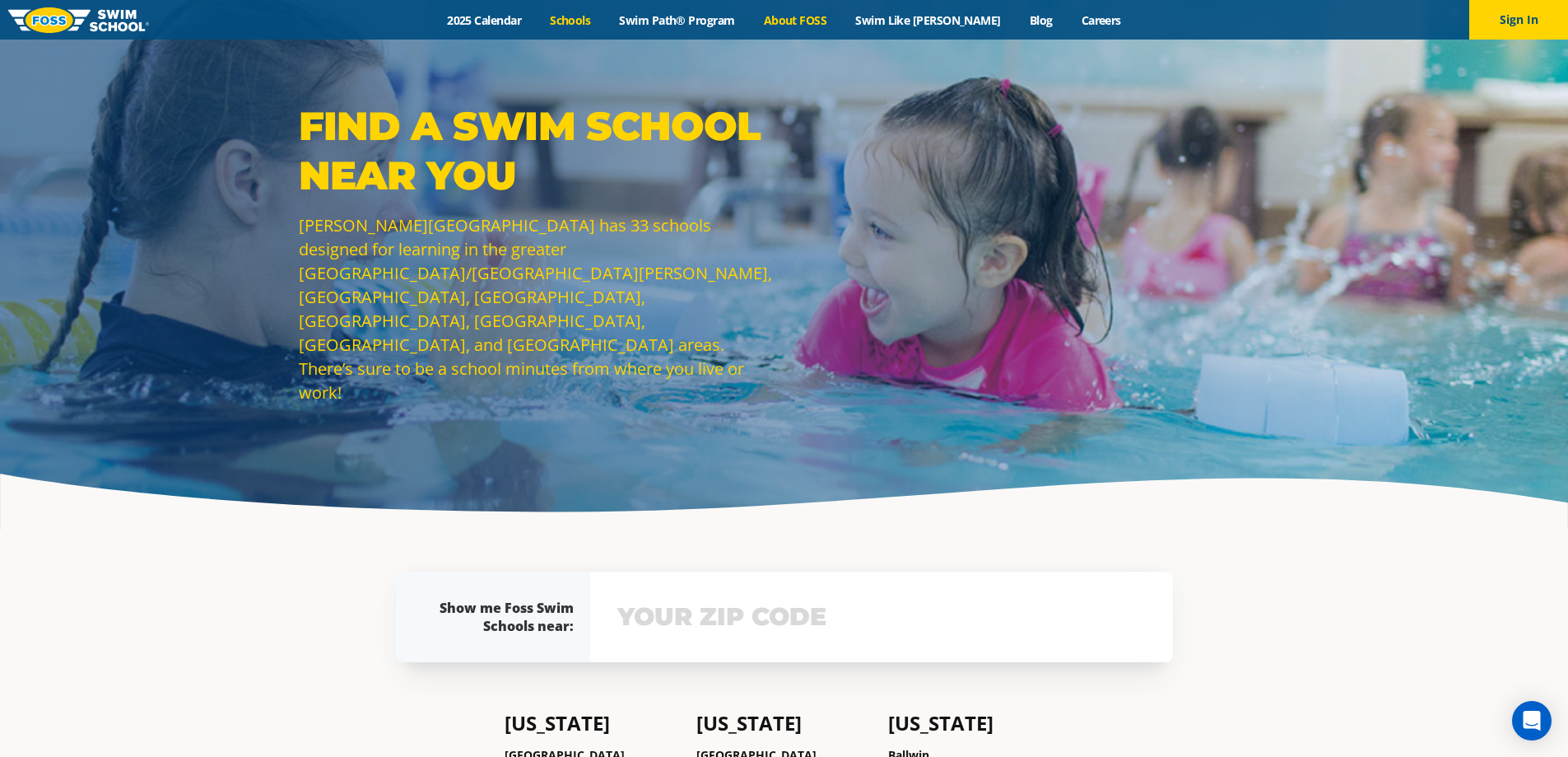
click at [839, 24] on link "About FOSS" at bounding box center [794, 20] width 92 height 16
